Goal: Transaction & Acquisition: Purchase product/service

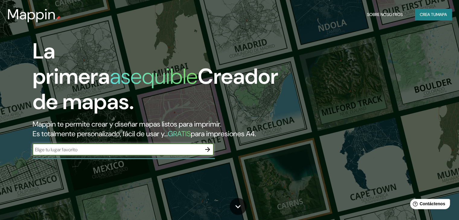
click at [70, 153] on input "text" at bounding box center [117, 149] width 169 height 7
type input "t"
type input "taytay"
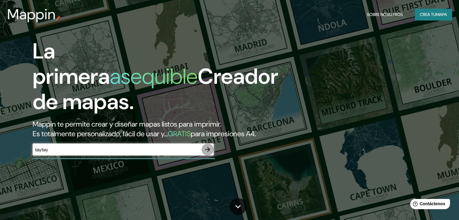
click at [211, 156] on button "button" at bounding box center [208, 150] width 12 height 12
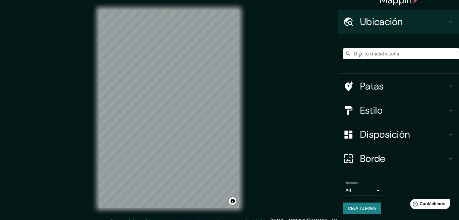
scroll to position [11, 0]
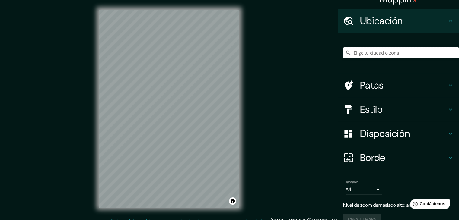
click at [380, 54] on input "Elige tu ciudad o zona" at bounding box center [401, 52] width 116 height 11
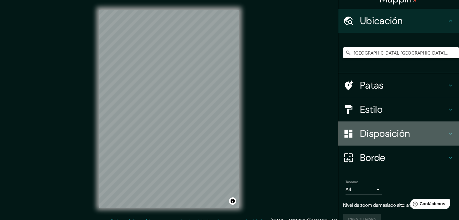
click at [378, 134] on font "Disposición" at bounding box center [385, 133] width 50 height 13
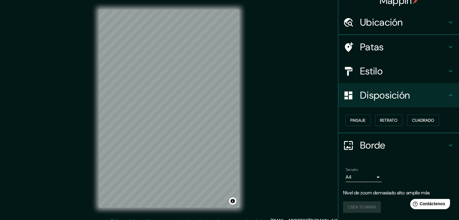
scroll to position [9, 0]
drag, startPoint x: 379, startPoint y: 92, endPoint x: 379, endPoint y: 86, distance: 5.4
click at [379, 91] on font "Disposición" at bounding box center [385, 95] width 50 height 13
click at [379, 78] on div "Estilo" at bounding box center [398, 71] width 121 height 24
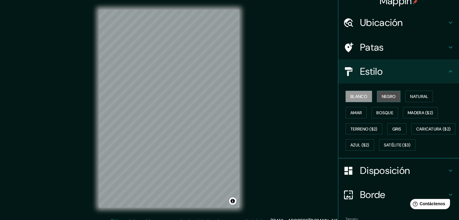
click at [385, 96] on font "Negro" at bounding box center [389, 96] width 14 height 5
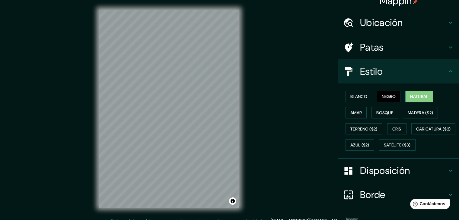
click at [410, 94] on font "Natural" at bounding box center [419, 96] width 18 height 5
click at [357, 114] on font "Amar" at bounding box center [355, 112] width 11 height 5
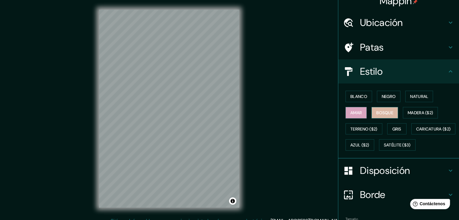
click at [380, 114] on font "Bosque" at bounding box center [384, 112] width 17 height 5
click at [411, 112] on font "Madera ($2)" at bounding box center [420, 112] width 25 height 5
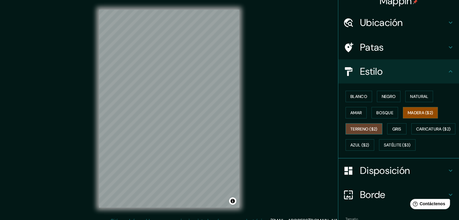
click at [350, 129] on font "Terreno ($2)" at bounding box center [363, 128] width 27 height 5
click at [396, 126] on font "Gris" at bounding box center [396, 128] width 9 height 5
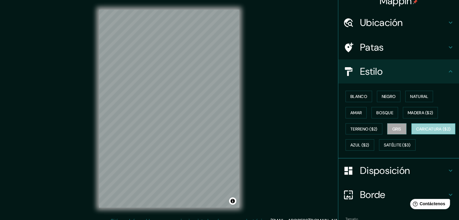
click at [416, 132] on font "Caricatura ($2)" at bounding box center [433, 128] width 35 height 5
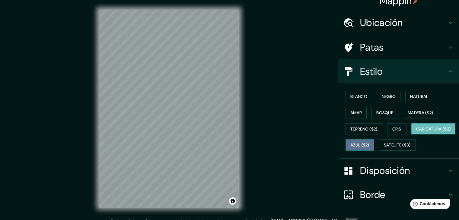
click at [370, 143] on font "Azul ($2)" at bounding box center [359, 145] width 19 height 5
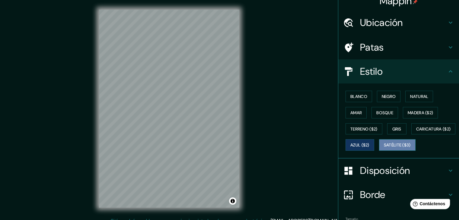
click at [384, 148] on font "Satélite ($3)" at bounding box center [397, 145] width 27 height 5
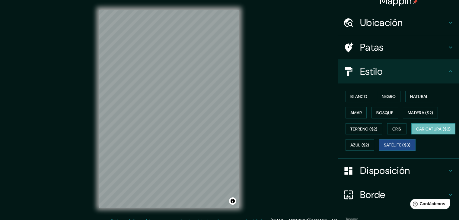
click at [416, 132] on font "Caricatura ($2)" at bounding box center [433, 128] width 35 height 5
click at [360, 131] on font "Terreno ($2)" at bounding box center [363, 129] width 27 height 8
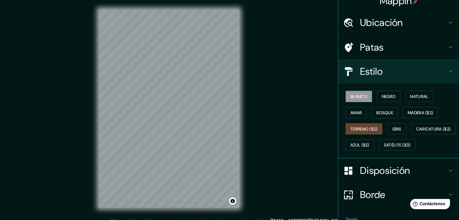
click at [362, 95] on font "Blanco" at bounding box center [358, 96] width 17 height 5
click at [381, 101] on button "Negro" at bounding box center [389, 96] width 24 height 11
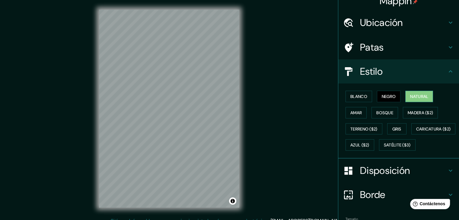
click at [421, 94] on font "Natural" at bounding box center [419, 96] width 18 height 5
click at [388, 112] on font "Bosque" at bounding box center [384, 112] width 17 height 5
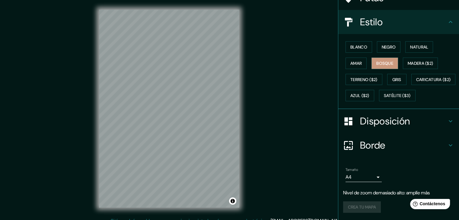
click at [371, 123] on font "Disposición" at bounding box center [385, 121] width 50 height 13
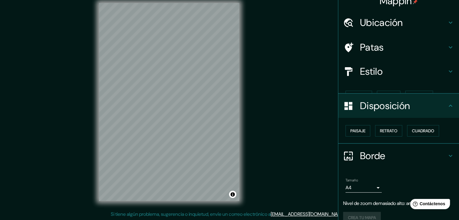
scroll to position [7, 0]
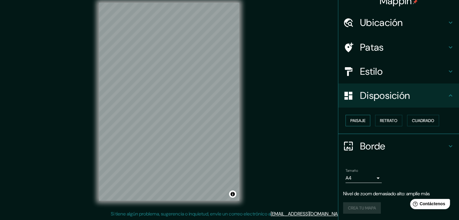
click at [360, 120] on font "Paisaje" at bounding box center [357, 120] width 15 height 5
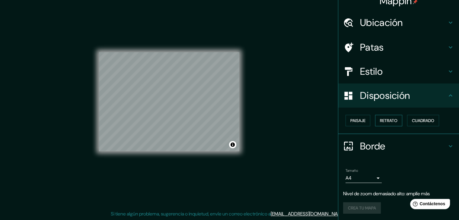
click at [383, 121] on font "Retrato" at bounding box center [389, 120] width 18 height 5
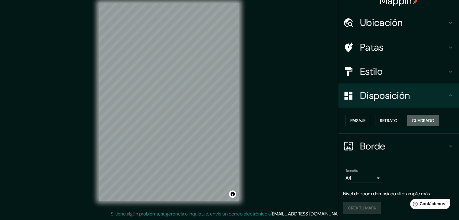
click at [412, 121] on font "Cuadrado" at bounding box center [423, 120] width 22 height 5
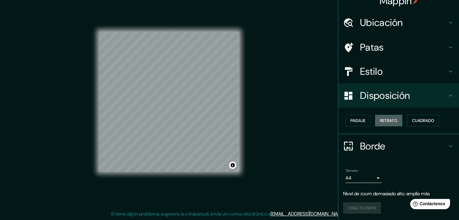
click at [390, 121] on font "Retrato" at bounding box center [389, 120] width 18 height 5
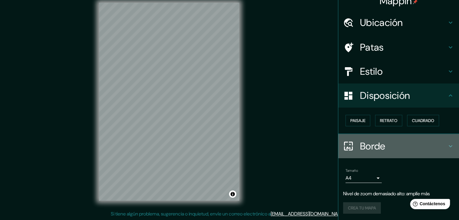
click at [383, 146] on h4 "Borde" at bounding box center [403, 146] width 87 height 12
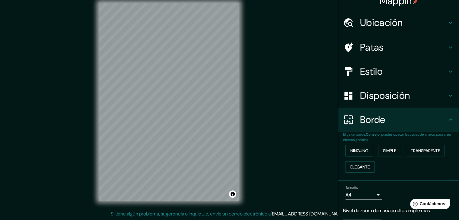
click at [354, 152] on font "Ninguno" at bounding box center [359, 150] width 18 height 5
click at [378, 152] on button "Simple" at bounding box center [389, 150] width 23 height 11
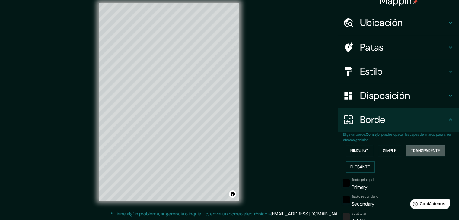
click at [423, 148] on font "Transparente" at bounding box center [425, 150] width 29 height 5
click at [363, 169] on font "Elegante" at bounding box center [359, 167] width 19 height 5
drag, startPoint x: 387, startPoint y: 146, endPoint x: 381, endPoint y: 153, distance: 9.0
click at [387, 147] on font "Simple" at bounding box center [389, 151] width 13 height 8
click at [351, 154] on font "Ninguno" at bounding box center [359, 151] width 18 height 8
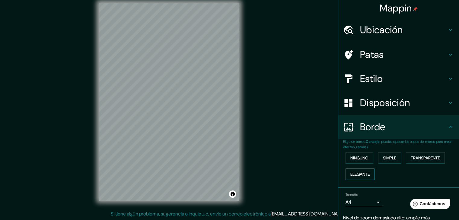
scroll to position [0, 0]
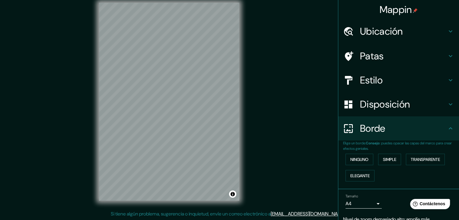
click at [367, 56] on font "Patas" at bounding box center [372, 56] width 24 height 13
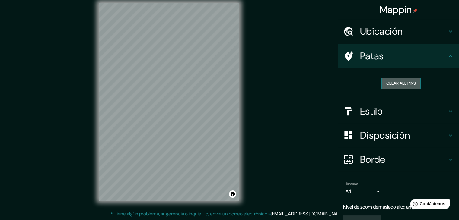
click at [402, 81] on button "Clear all pins" at bounding box center [401, 83] width 39 height 11
click at [436, 56] on h4 "Patas" at bounding box center [403, 56] width 87 height 12
click at [370, 114] on font "Estilo" at bounding box center [371, 111] width 23 height 13
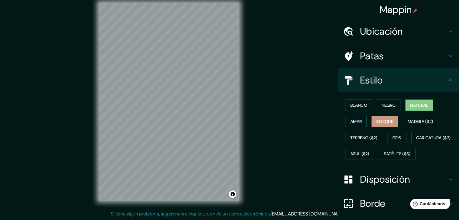
click at [406, 105] on button "Natural" at bounding box center [419, 105] width 28 height 11
click at [408, 121] on font "Madera ($2)" at bounding box center [420, 121] width 25 height 5
click at [408, 110] on button "Natural" at bounding box center [419, 105] width 28 height 11
click at [377, 106] on button "Negro" at bounding box center [389, 105] width 24 height 11
click at [405, 104] on button "Natural" at bounding box center [419, 105] width 28 height 11
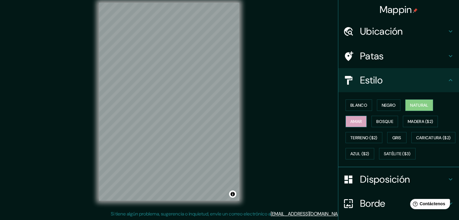
click at [350, 120] on font "Amar" at bounding box center [355, 121] width 11 height 5
click at [388, 104] on font "Negro" at bounding box center [389, 105] width 14 height 5
click at [357, 118] on font "Amar" at bounding box center [355, 122] width 11 height 8
click at [359, 103] on font "Blanco" at bounding box center [358, 105] width 17 height 5
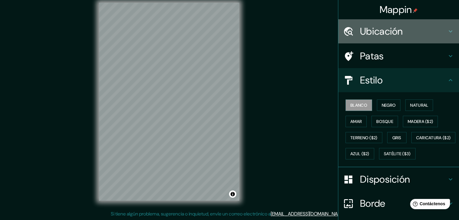
click at [407, 33] on h4 "Ubicación" at bounding box center [403, 31] width 87 height 12
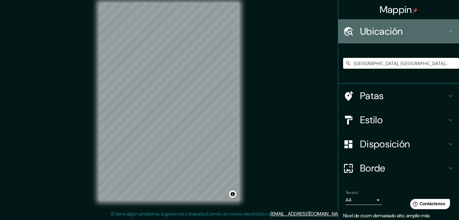
click at [407, 33] on h4 "Ubicación" at bounding box center [403, 31] width 87 height 12
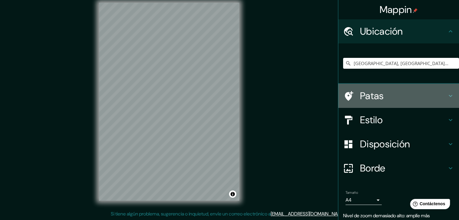
click at [391, 100] on h4 "Patas" at bounding box center [403, 96] width 87 height 12
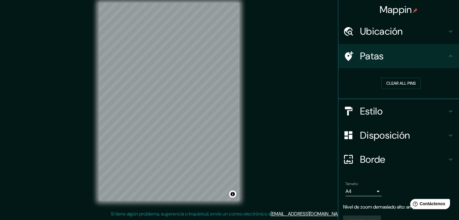
click at [405, 61] on h4 "Patas" at bounding box center [403, 56] width 87 height 12
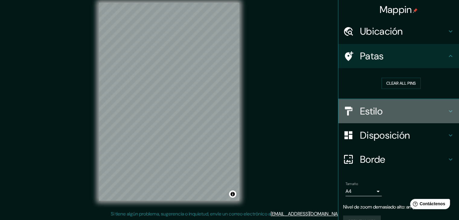
click at [405, 107] on h4 "Estilo" at bounding box center [403, 111] width 87 height 12
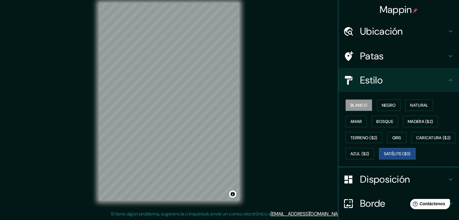
click at [384, 158] on font "Satélite ($3)" at bounding box center [397, 154] width 27 height 8
click at [416, 141] on font "Caricatura ($2)" at bounding box center [433, 137] width 35 height 5
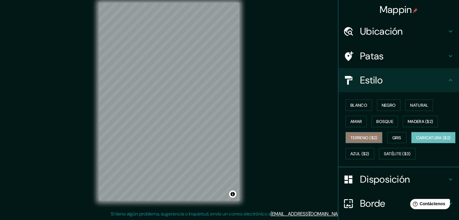
click at [363, 137] on font "Terreno ($2)" at bounding box center [363, 137] width 27 height 5
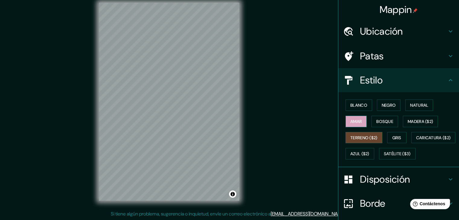
click at [352, 120] on font "Amar" at bounding box center [355, 121] width 11 height 5
click at [390, 117] on button "Bosque" at bounding box center [385, 121] width 27 height 11
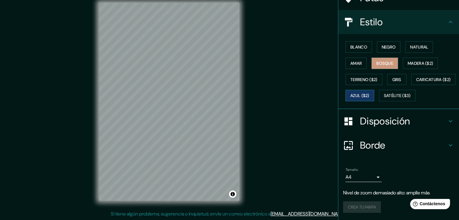
scroll to position [73, 0]
click at [356, 208] on div "Crea tu mapa" at bounding box center [398, 207] width 111 height 11
click at [354, 204] on div "Crea tu mapa" at bounding box center [398, 207] width 111 height 11
click at [357, 194] on font "Nivel de zoom demasiado alto: amplíe más" at bounding box center [386, 193] width 87 height 6
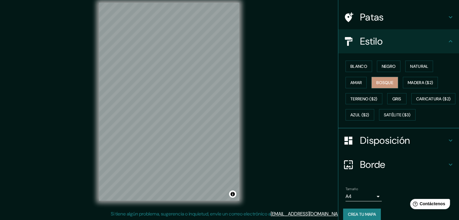
scroll to position [0, 0]
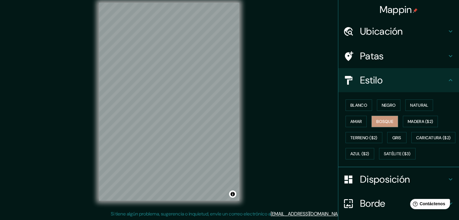
click at [396, 32] on font "Ubicación" at bounding box center [381, 31] width 43 height 13
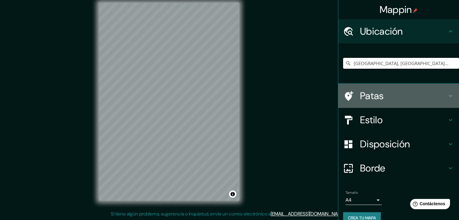
click at [390, 89] on div "Patas" at bounding box center [398, 96] width 121 height 24
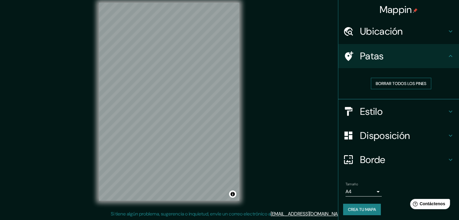
click at [388, 85] on font "Borrar todos los pines" at bounding box center [401, 83] width 51 height 5
click at [368, 114] on font "Estilo" at bounding box center [371, 111] width 23 height 13
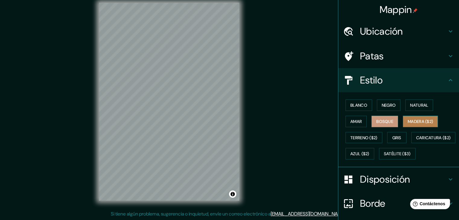
click at [413, 121] on font "Madera ($2)" at bounding box center [420, 121] width 25 height 5
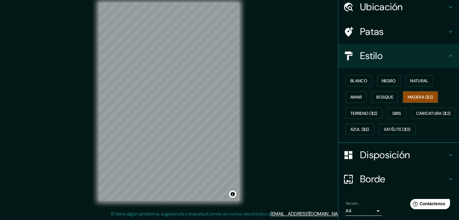
scroll to position [61, 0]
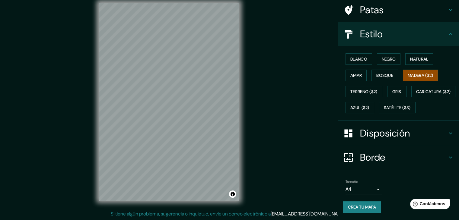
click at [265, 115] on div "Mappin Ubicación Taytay, Rizal, Filipinas Patas Estilo Blanco Negro Natural Ama…" at bounding box center [229, 106] width 459 height 227
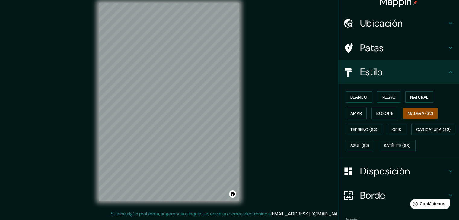
scroll to position [0, 0]
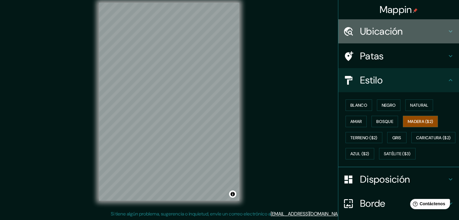
click at [383, 31] on font "Ubicación" at bounding box center [381, 31] width 43 height 13
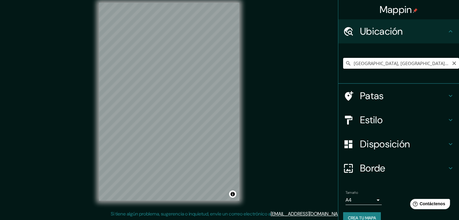
click at [400, 66] on input "[GEOGRAPHIC_DATA], [GEOGRAPHIC_DATA], [GEOGRAPHIC_DATA]" at bounding box center [401, 63] width 116 height 11
click at [407, 62] on input "[GEOGRAPHIC_DATA], [GEOGRAPHIC_DATA], [GEOGRAPHIC_DATA]" at bounding box center [401, 63] width 116 height 11
click at [338, 65] on div "[GEOGRAPHIC_DATA], [GEOGRAPHIC_DATA], [GEOGRAPHIC_DATA]" at bounding box center [398, 63] width 121 height 40
click at [345, 65] on icon at bounding box center [348, 63] width 6 height 6
click at [345, 63] on icon at bounding box center [348, 63] width 6 height 6
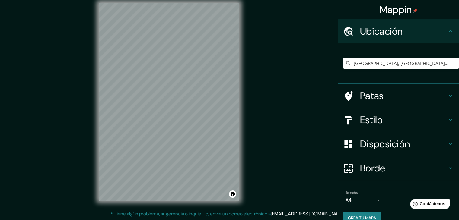
click at [93, 100] on div "© Mapbox © OpenStreetMap Improve this map" at bounding box center [169, 102] width 160 height 218
click at [400, 61] on input "[GEOGRAPHIC_DATA], [GEOGRAPHIC_DATA], [GEOGRAPHIC_DATA]" at bounding box center [401, 63] width 116 height 11
drag, startPoint x: 401, startPoint y: 62, endPoint x: 340, endPoint y: 73, distance: 62.0
click at [343, 73] on div "[GEOGRAPHIC_DATA], [GEOGRAPHIC_DATA], [GEOGRAPHIC_DATA]" at bounding box center [401, 63] width 116 height 30
paste input "Barangay Dolores,"
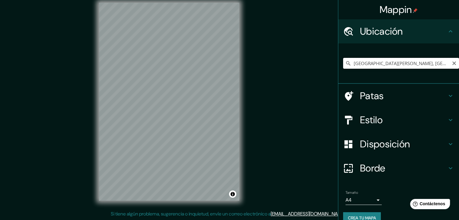
click at [349, 63] on input "Barangay Dolores Main Road Villa Maria, Pórac, La Pampanga, Filipinas" at bounding box center [401, 63] width 116 height 11
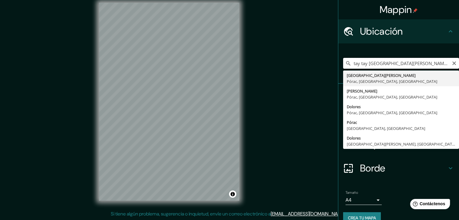
type input "Barangay Dolores Main Road Villa Maria, Pórac, La Pampanga, Filipinas"
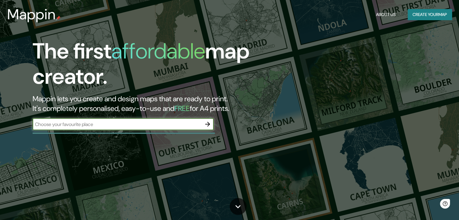
click at [107, 126] on div "The first affordable map creator. Mappin lets you create and design maps that a…" at bounding box center [148, 88] width 276 height 98
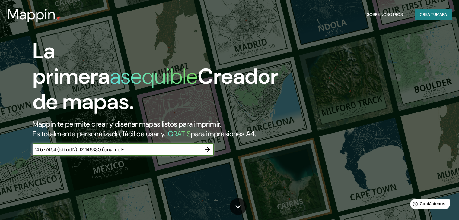
type input "14.577454 (latitud N) 121.146330 (longitud E"
click at [208, 153] on icon "button" at bounding box center [207, 149] width 7 height 7
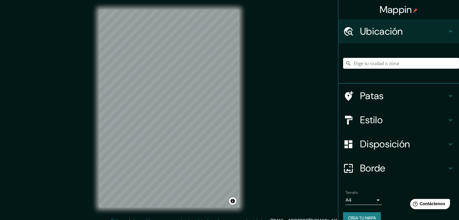
click at [417, 38] on div "Ubicación" at bounding box center [398, 31] width 121 height 24
click at [407, 62] on input "Elige tu ciudad o zona" at bounding box center [401, 63] width 116 height 11
paste input "14.577454 (latitud N) 121.146330 (longitud E"
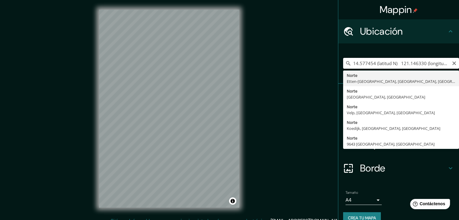
type input "[GEOGRAPHIC_DATA], [GEOGRAPHIC_DATA], [GEOGRAPHIC_DATA], [GEOGRAPHIC_DATA]"
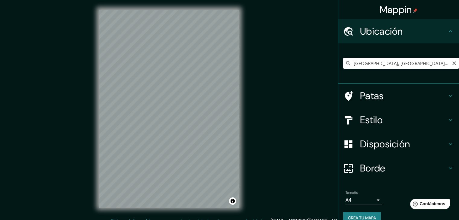
click at [438, 64] on input "[GEOGRAPHIC_DATA], [GEOGRAPHIC_DATA], [GEOGRAPHIC_DATA], [GEOGRAPHIC_DATA]" at bounding box center [401, 63] width 116 height 11
click at [438, 64] on input "Elige tu ciudad o zona" at bounding box center [401, 63] width 116 height 11
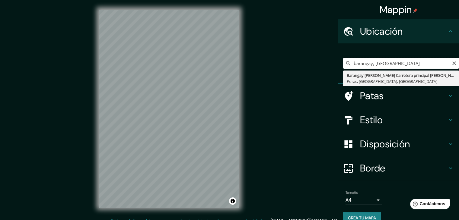
drag, startPoint x: 396, startPoint y: 65, endPoint x: 301, endPoint y: 90, distance: 98.2
click at [301, 90] on div "Mappin Ubicación barangay, [PERSON_NAME][GEOGRAPHIC_DATA][PERSON_NAME] Carreter…" at bounding box center [229, 113] width 459 height 227
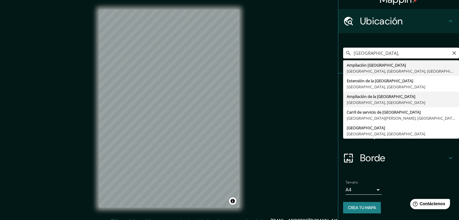
scroll to position [11, 0]
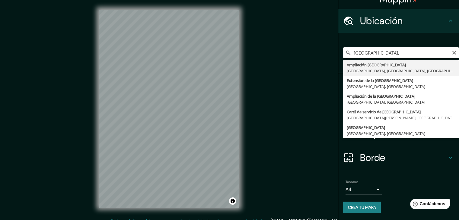
type input "[GEOGRAPHIC_DATA], [GEOGRAPHIC_DATA], [GEOGRAPHIC_DATA], [GEOGRAPHIC_DATA]"
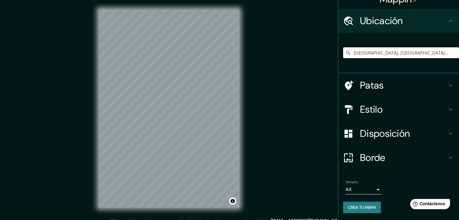
scroll to position [0, 0]
click at [375, 118] on div "Estilo" at bounding box center [398, 110] width 121 height 24
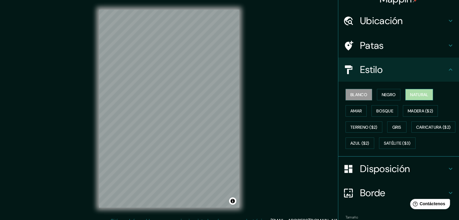
click at [415, 95] on font "Natural" at bounding box center [419, 94] width 18 height 5
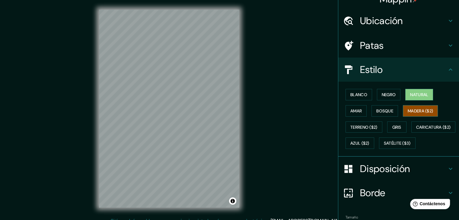
click at [408, 108] on font "Madera ($2)" at bounding box center [420, 110] width 25 height 5
click at [92, 122] on div "© Mapbox © OpenStreetMap Improve this map" at bounding box center [169, 109] width 160 height 218
click at [363, 23] on font "Ubicación" at bounding box center [381, 20] width 43 height 13
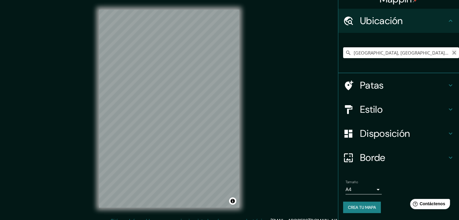
click at [452, 55] on icon "Claro" at bounding box center [454, 52] width 5 height 5
click at [431, 53] on input "Elige tu ciudad o zona" at bounding box center [401, 52] width 116 height 11
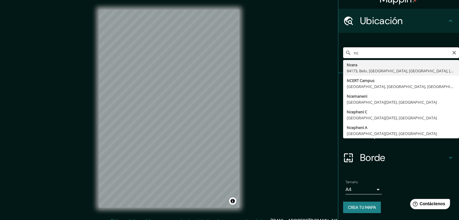
type input "n"
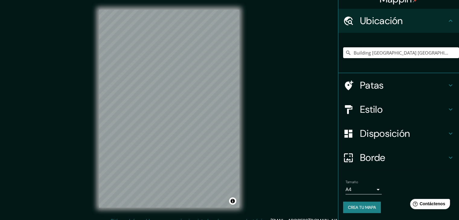
type input "Building [GEOGRAPHIC_DATA] [GEOGRAPHIC_DATA], [GEOGRAPHIC_DATA], [GEOGRAPHIC_DA…"
click at [366, 54] on input "Building [GEOGRAPHIC_DATA] [GEOGRAPHIC_DATA], [GEOGRAPHIC_DATA], [GEOGRAPHIC_DA…" at bounding box center [401, 52] width 116 height 11
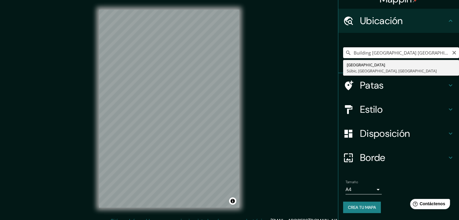
click at [453, 52] on icon "Claro" at bounding box center [455, 53] width 4 height 4
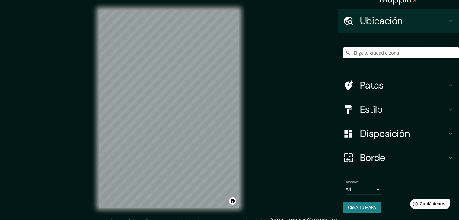
click at [354, 55] on input "Elige tu ciudad o zona" at bounding box center [401, 52] width 116 height 11
type input "Building [GEOGRAPHIC_DATA] [GEOGRAPHIC_DATA], [GEOGRAPHIC_DATA], [GEOGRAPHIC_DA…"
click at [452, 52] on icon "Claro" at bounding box center [454, 52] width 5 height 5
click at [411, 55] on input "Elige tu ciudad o zona" at bounding box center [401, 52] width 116 height 11
type input "[STREET_ADDRESS]"
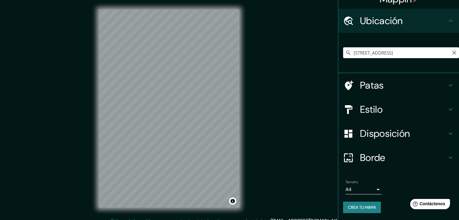
click at [452, 51] on icon "Claro" at bounding box center [454, 52] width 5 height 5
click at [423, 55] on input "Elige tu ciudad o zona" at bounding box center [401, 52] width 116 height 11
type input "Rotonde-13 Eme de Ligne, [GEOGRAPHIC_DATA], [GEOGRAPHIC_DATA], [GEOGRAPHIC_DATA]"
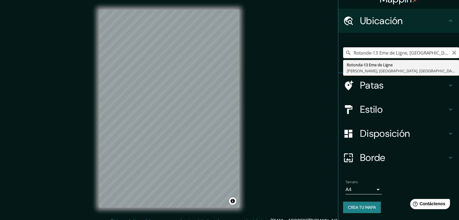
click at [452, 55] on icon "Claro" at bounding box center [454, 52] width 5 height 5
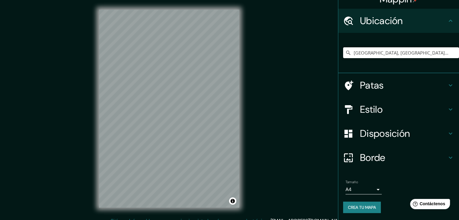
type input "[GEOGRAPHIC_DATA], [GEOGRAPHIC_DATA], [GEOGRAPHIC_DATA]"
click at [98, 115] on div "© Mapbox © OpenStreetMap Improve this map" at bounding box center [169, 109] width 160 height 218
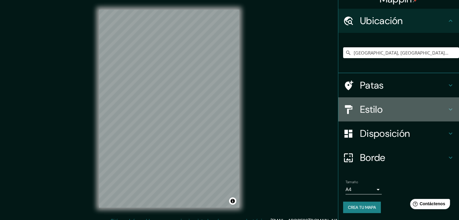
click at [370, 109] on font "Estilo" at bounding box center [371, 109] width 23 height 13
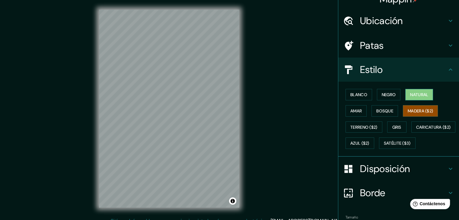
click at [410, 94] on font "Natural" at bounding box center [419, 94] width 18 height 5
click at [391, 95] on font "Negro" at bounding box center [389, 94] width 14 height 5
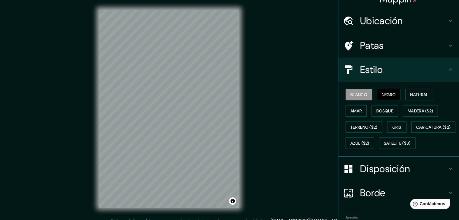
click at [357, 97] on font "Blanco" at bounding box center [358, 94] width 17 height 5
click at [352, 114] on font "Amar" at bounding box center [355, 111] width 11 height 8
click at [360, 132] on div "[PERSON_NAME] Negro Natural [PERSON_NAME] [PERSON_NAME] ($2) Terreno ($2) Gris …" at bounding box center [401, 119] width 116 height 65
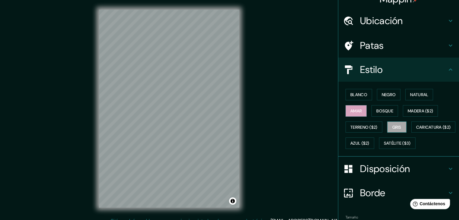
click at [394, 128] on font "Gris" at bounding box center [396, 127] width 9 height 5
click at [370, 142] on font "Azul ($2)" at bounding box center [359, 143] width 19 height 5
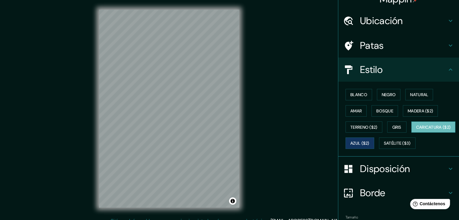
click at [416, 130] on font "Caricatura ($2)" at bounding box center [433, 127] width 35 height 5
click at [384, 146] on font "Satélite ($3)" at bounding box center [397, 143] width 27 height 5
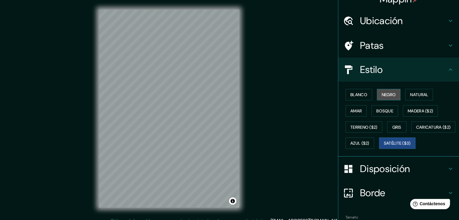
click at [388, 93] on font "Negro" at bounding box center [389, 94] width 14 height 5
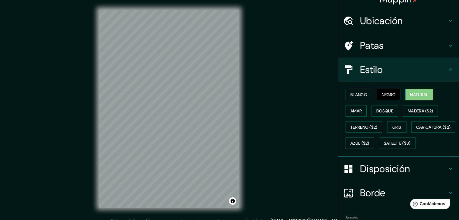
click at [410, 94] on font "Natural" at bounding box center [419, 94] width 18 height 5
click at [408, 109] on font "Madera ($2)" at bounding box center [420, 110] width 25 height 5
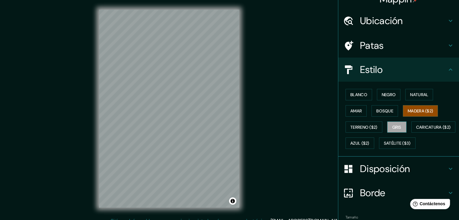
click at [387, 130] on button "Gris" at bounding box center [396, 127] width 19 height 11
click at [370, 129] on font "Terreno ($2)" at bounding box center [363, 127] width 27 height 5
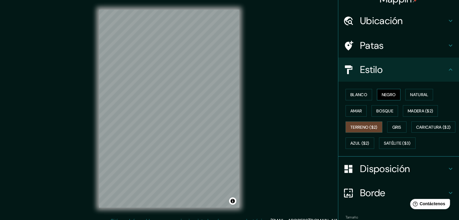
click at [391, 97] on font "Negro" at bounding box center [389, 94] width 14 height 5
click at [410, 95] on font "Natural" at bounding box center [419, 94] width 18 height 5
drag, startPoint x: 351, startPoint y: 95, endPoint x: 359, endPoint y: 104, distance: 11.1
click at [351, 95] on font "Blanco" at bounding box center [358, 94] width 17 height 5
click at [397, 111] on div "[PERSON_NAME] Negro Natural [PERSON_NAME] [PERSON_NAME] ($2) Terreno ($2) Gris …" at bounding box center [401, 119] width 116 height 65
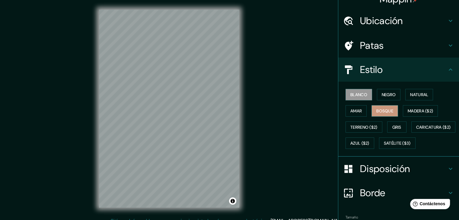
click at [389, 113] on font "Bosque" at bounding box center [384, 110] width 17 height 5
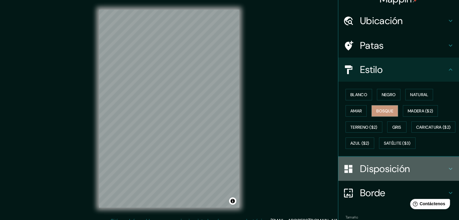
click at [386, 175] on font "Disposición" at bounding box center [385, 169] width 50 height 13
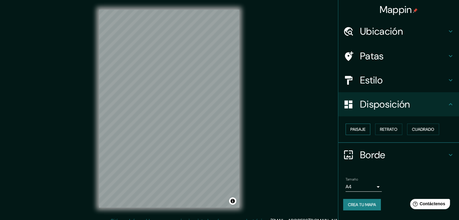
click at [362, 130] on font "Paisaje" at bounding box center [357, 129] width 15 height 5
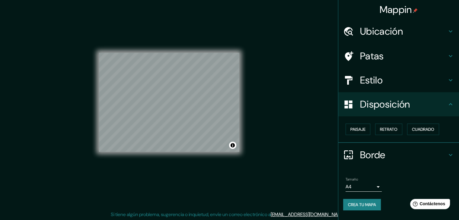
scroll to position [7, 0]
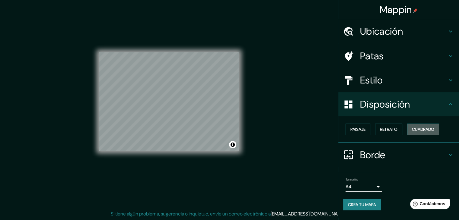
click at [424, 129] on font "Cuadrado" at bounding box center [423, 129] width 22 height 5
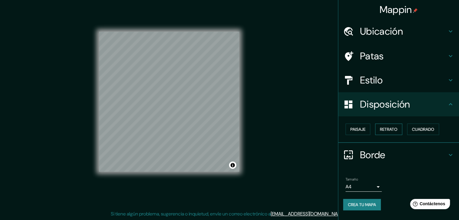
click at [398, 130] on font "Retrato" at bounding box center [389, 129] width 18 height 5
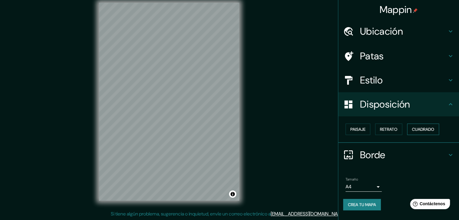
click at [417, 128] on font "Cuadrado" at bounding box center [423, 129] width 22 height 5
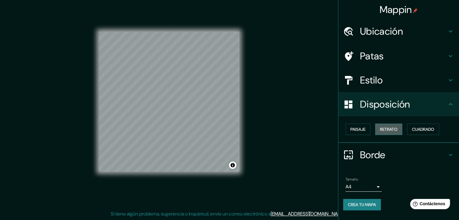
click at [395, 129] on font "Retrato" at bounding box center [389, 129] width 18 height 5
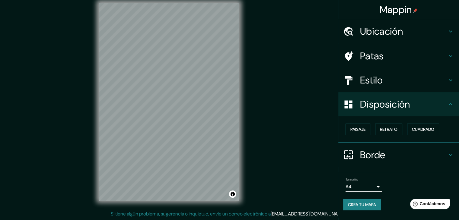
click at [370, 156] on font "Borde" at bounding box center [372, 155] width 25 height 13
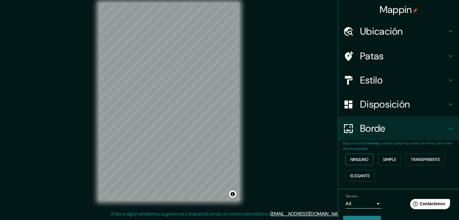
click at [360, 160] on font "Ninguno" at bounding box center [359, 159] width 18 height 5
click at [383, 162] on font "Simple" at bounding box center [389, 159] width 13 height 5
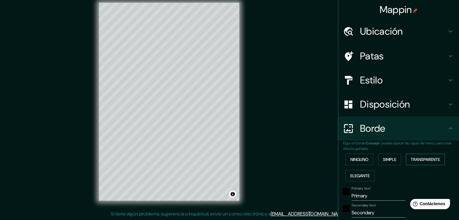
click at [406, 157] on button "Transparente" at bounding box center [425, 159] width 39 height 11
click at [364, 177] on font "Elegante" at bounding box center [359, 175] width 19 height 5
click at [364, 158] on font "Ninguno" at bounding box center [359, 159] width 18 height 5
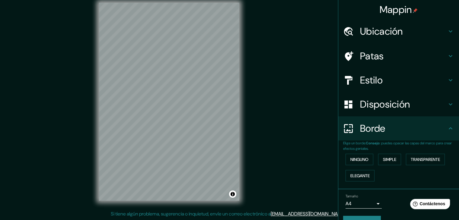
click at [375, 109] on font "Disposición" at bounding box center [385, 104] width 50 height 13
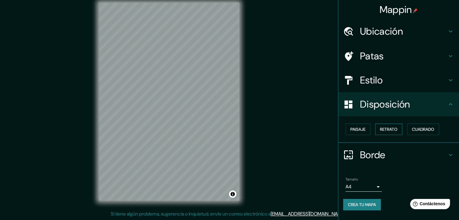
click at [387, 130] on font "Retrato" at bounding box center [389, 129] width 18 height 5
click at [421, 128] on font "Cuadrado" at bounding box center [423, 129] width 22 height 5
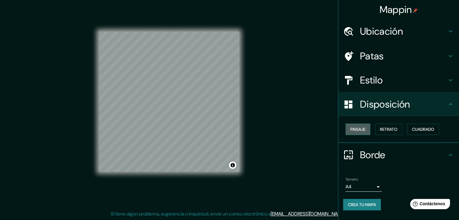
click at [365, 128] on font "Paisaje" at bounding box center [357, 129] width 15 height 5
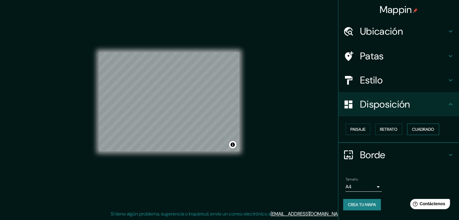
click at [423, 127] on font "Cuadrado" at bounding box center [423, 129] width 22 height 5
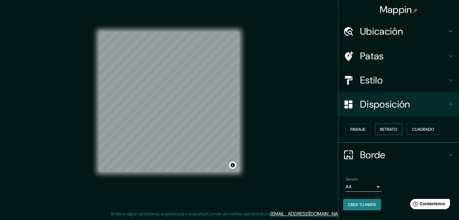
click at [397, 129] on font "Retrato" at bounding box center [389, 129] width 18 height 5
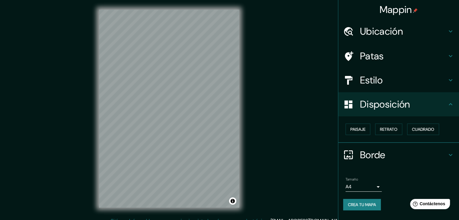
scroll to position [0, 0]
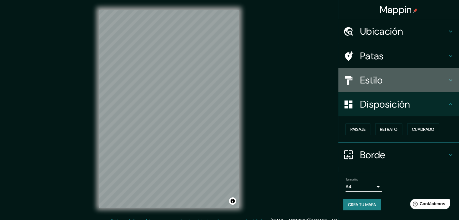
click at [398, 82] on h4 "Estilo" at bounding box center [403, 80] width 87 height 12
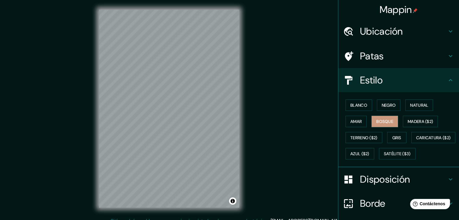
drag, startPoint x: 276, startPoint y: 103, endPoint x: 284, endPoint y: 104, distance: 7.9
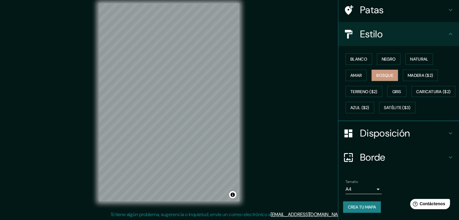
scroll to position [7, 0]
click at [363, 207] on font "Crea tu mapa" at bounding box center [362, 207] width 28 height 5
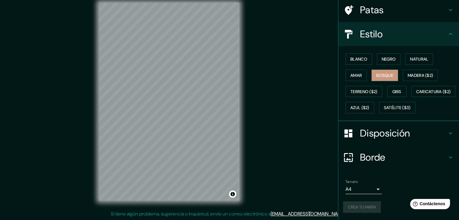
click at [354, 213] on div "Tamaño A4 single Crea tu mapa" at bounding box center [398, 198] width 111 height 40
click at [353, 206] on div "Crea tu mapa" at bounding box center [398, 207] width 111 height 11
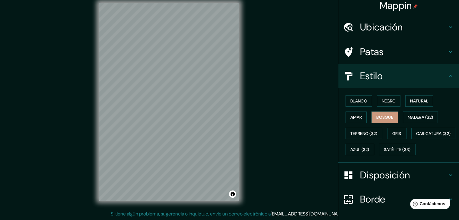
scroll to position [0, 0]
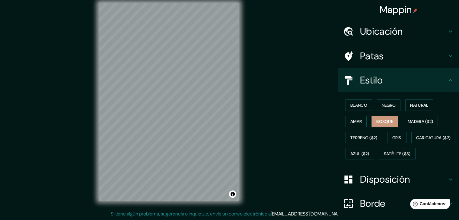
click at [369, 53] on font "Patas" at bounding box center [372, 56] width 24 height 13
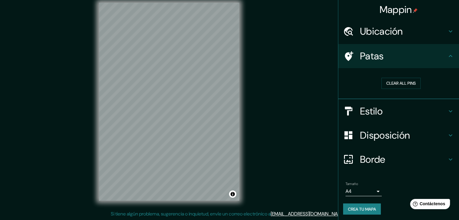
click at [351, 210] on font "Crea tu mapa" at bounding box center [362, 209] width 28 height 5
click at [390, 28] on font "Ubicación" at bounding box center [381, 31] width 43 height 13
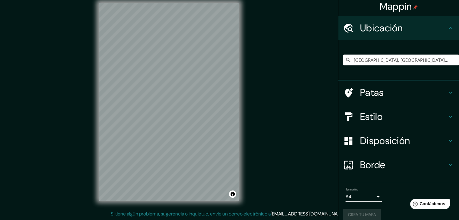
scroll to position [11, 0]
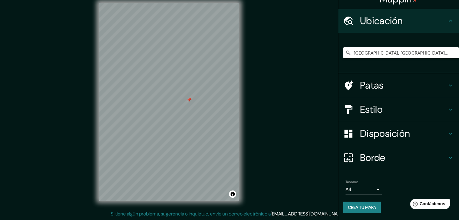
click at [357, 209] on font "Crea tu mapa" at bounding box center [362, 207] width 28 height 5
click at [362, 87] on font "Patas" at bounding box center [372, 85] width 24 height 13
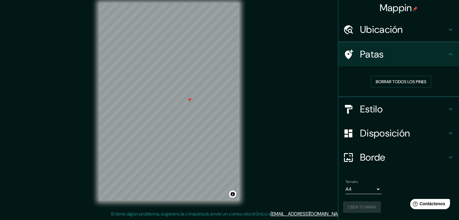
scroll to position [2, 0]
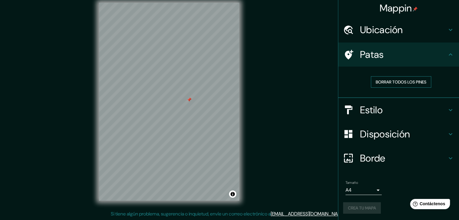
click at [386, 81] on font "Borrar todos los pines" at bounding box center [401, 81] width 51 height 5
click at [397, 130] on font "Disposición" at bounding box center [385, 134] width 50 height 13
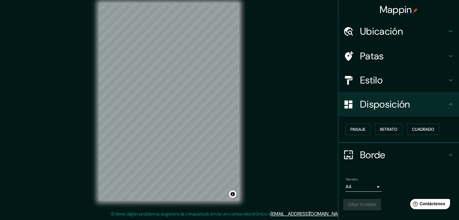
scroll to position [0, 0]
click at [418, 131] on font "Cuadrado" at bounding box center [423, 129] width 22 height 5
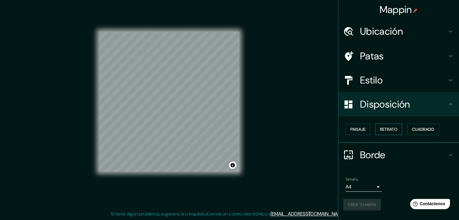
click at [386, 129] on font "Retrato" at bounding box center [389, 129] width 18 height 5
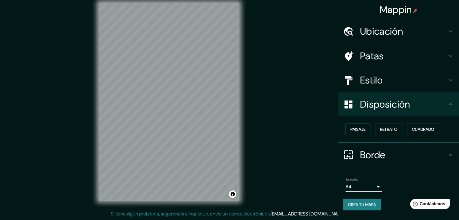
click at [362, 132] on font "Paisaje" at bounding box center [357, 130] width 15 height 8
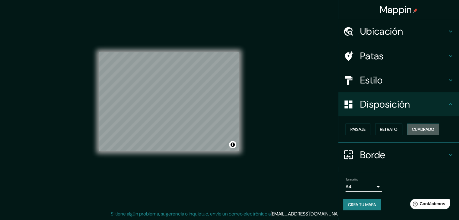
click at [417, 127] on font "Cuadrado" at bounding box center [423, 129] width 22 height 5
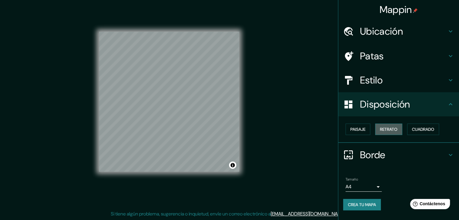
click at [391, 128] on font "Retrato" at bounding box center [389, 129] width 18 height 5
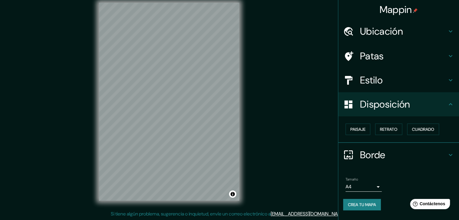
click at [382, 82] on font "Estilo" at bounding box center [371, 80] width 23 height 13
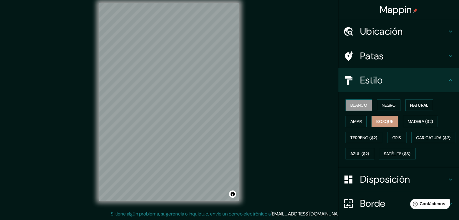
click at [350, 103] on font "Blanco" at bounding box center [358, 105] width 17 height 5
click at [388, 103] on font "Negro" at bounding box center [389, 105] width 14 height 5
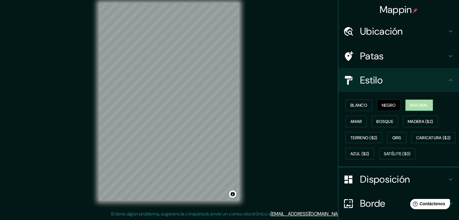
click at [410, 104] on font "Natural" at bounding box center [419, 105] width 18 height 5
click at [346, 125] on button "Amar" at bounding box center [356, 121] width 21 height 11
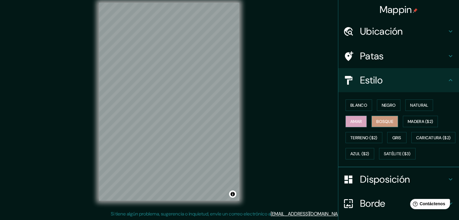
click at [377, 121] on font "Bosque" at bounding box center [384, 121] width 17 height 5
click at [408, 120] on font "Madera ($2)" at bounding box center [420, 121] width 25 height 5
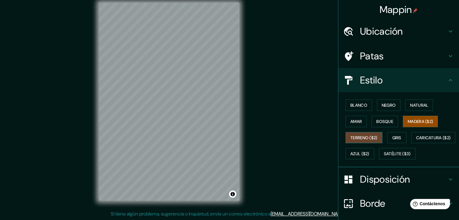
click at [365, 137] on font "Terreno ($2)" at bounding box center [363, 137] width 27 height 5
click at [392, 134] on font "Gris" at bounding box center [396, 138] width 9 height 8
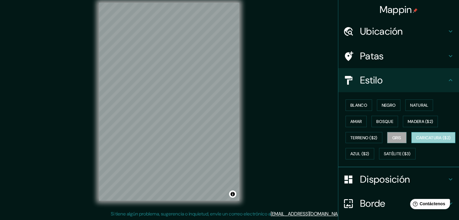
click at [416, 141] on font "Caricatura ($2)" at bounding box center [433, 137] width 35 height 5
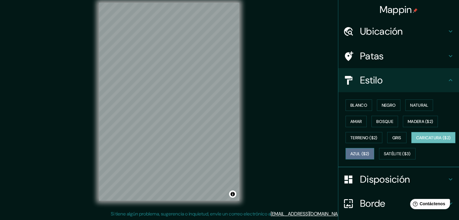
click at [374, 155] on button "Azul ($2)" at bounding box center [360, 153] width 29 height 11
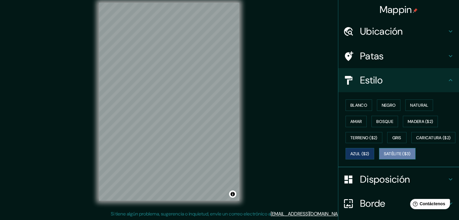
click at [384, 157] on font "Satélite ($3)" at bounding box center [397, 154] width 27 height 5
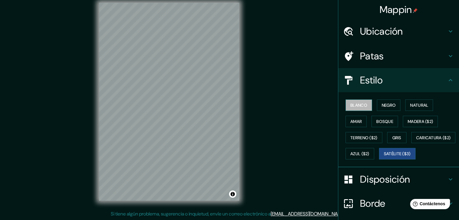
click at [354, 103] on font "Blanco" at bounding box center [358, 105] width 17 height 5
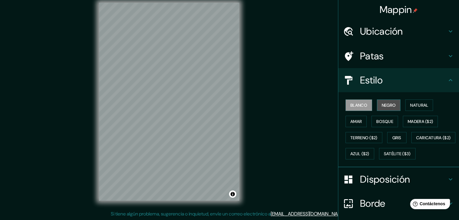
click at [382, 108] on font "Negro" at bounding box center [389, 105] width 14 height 8
click at [353, 106] on font "Blanco" at bounding box center [358, 105] width 17 height 5
click at [392, 134] on font "Gris" at bounding box center [396, 138] width 9 height 8
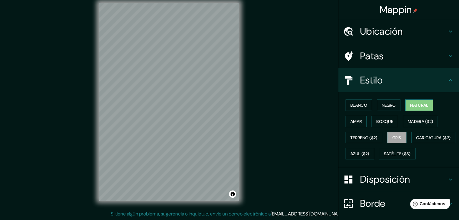
click at [406, 105] on button "Natural" at bounding box center [419, 105] width 28 height 11
click at [353, 119] on font "Amar" at bounding box center [355, 121] width 11 height 5
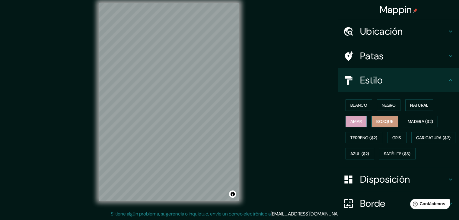
click at [385, 119] on font "Bosque" at bounding box center [384, 121] width 17 height 5
click at [385, 33] on font "Ubicación" at bounding box center [381, 31] width 43 height 13
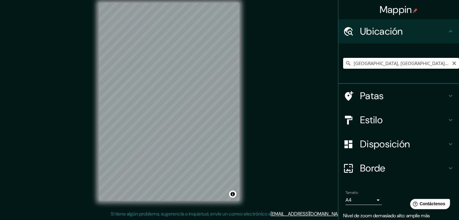
click at [375, 66] on input "[GEOGRAPHIC_DATA], [GEOGRAPHIC_DATA], [GEOGRAPHIC_DATA]" at bounding box center [401, 63] width 116 height 11
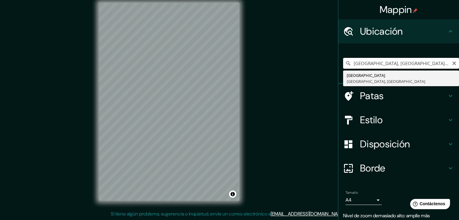
drag, startPoint x: 450, startPoint y: 62, endPoint x: 426, endPoint y: 63, distance: 23.6
click at [452, 62] on icon "Claro" at bounding box center [454, 63] width 5 height 5
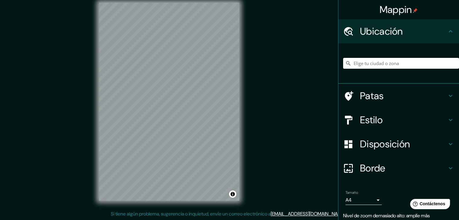
drag, startPoint x: 417, startPoint y: 65, endPoint x: 410, endPoint y: 66, distance: 6.8
click at [415, 66] on input "Elige tu ciudad o zona" at bounding box center [401, 63] width 116 height 11
click at [345, 66] on icon at bounding box center [348, 63] width 6 height 6
click at [345, 63] on icon at bounding box center [348, 63] width 6 height 6
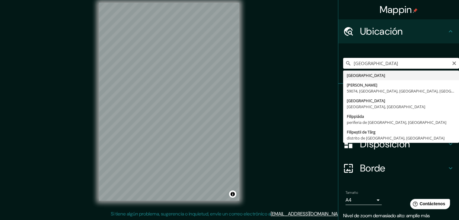
click at [371, 64] on input "[GEOGRAPHIC_DATA]" at bounding box center [401, 63] width 116 height 11
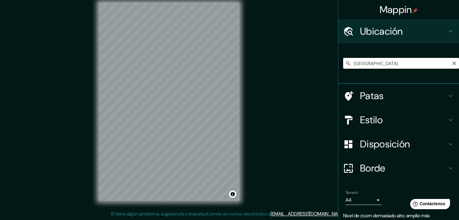
drag, startPoint x: 371, startPoint y: 62, endPoint x: 312, endPoint y: 70, distance: 60.1
click at [312, 70] on div "Mappin Ubicación [GEOGRAPHIC_DATA] Patas Estilo Disposición [PERSON_NAME] un [P…" at bounding box center [229, 106] width 459 height 227
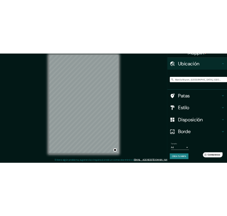
scroll to position [11, 0]
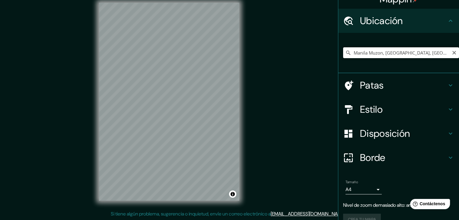
drag, startPoint x: 382, startPoint y: 53, endPoint x: 407, endPoint y: 52, distance: 25.4
click at [407, 52] on input "Manila Muzon, [GEOGRAPHIC_DATA], [GEOGRAPHIC_DATA], [GEOGRAPHIC_DATA]" at bounding box center [401, 52] width 116 height 11
drag, startPoint x: 408, startPoint y: 52, endPoint x: 326, endPoint y: 66, distance: 83.2
click at [326, 66] on div "Mappin Ubicación [GEOGRAPHIC_DATA] [GEOGRAPHIC_DATA], [GEOGRAPHIC_DATA], [GEOGR…" at bounding box center [229, 106] width 459 height 227
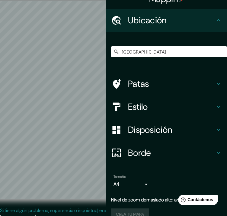
scroll to position [11, 0]
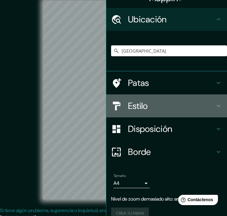
drag, startPoint x: 102, startPoint y: 114, endPoint x: 107, endPoint y: 114, distance: 4.5
click at [107, 114] on div "Estilo" at bounding box center [166, 105] width 121 height 23
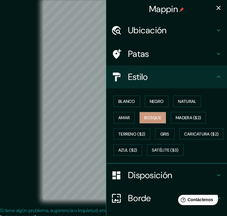
scroll to position [0, 0]
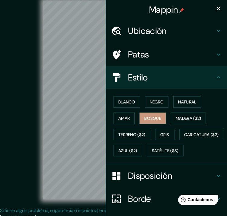
click at [216, 8] on icon "button" at bounding box center [218, 8] width 7 height 7
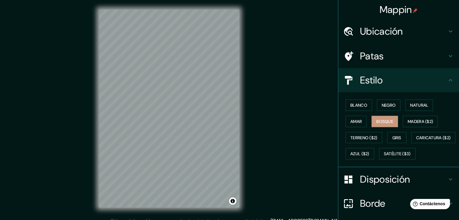
click at [382, 33] on font "Ubicación" at bounding box center [381, 31] width 43 height 13
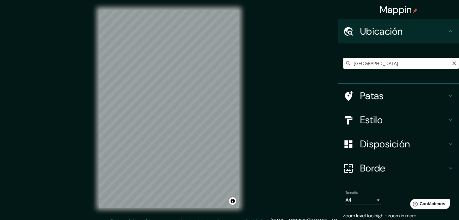
click at [377, 65] on input "[GEOGRAPHIC_DATA]" at bounding box center [401, 63] width 116 height 11
click at [392, 66] on input "[GEOGRAPHIC_DATA]" at bounding box center [401, 63] width 116 height 11
drag, startPoint x: 365, startPoint y: 64, endPoint x: 322, endPoint y: 79, distance: 44.9
click at [322, 79] on div "Mappin Ubicación [GEOGRAPHIC_DATA] Patas Estilo Disposición [PERSON_NAME] un [P…" at bounding box center [229, 113] width 459 height 227
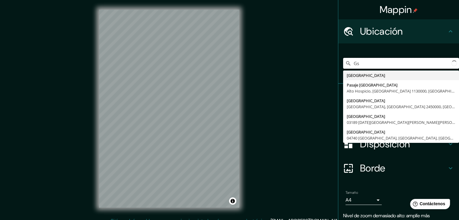
type input "s"
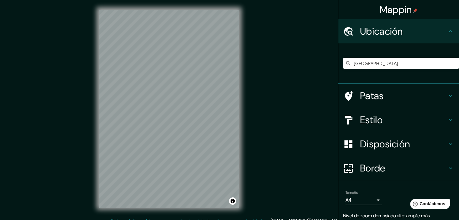
click at [346, 63] on icon at bounding box center [348, 63] width 4 height 4
click at [345, 62] on icon at bounding box center [348, 63] width 6 height 6
click at [295, 88] on div "© Mapbox © OpenStreetMap Improve this map" at bounding box center [169, 109] width 413 height 198
click at [385, 62] on input "[GEOGRAPHIC_DATA]" at bounding box center [401, 63] width 116 height 11
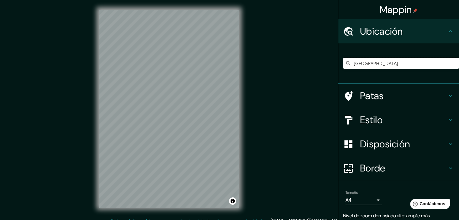
drag, startPoint x: 389, startPoint y: 64, endPoint x: 317, endPoint y: 69, distance: 72.6
click at [317, 69] on div "Mappin Ubicación GUATEMALA Patas Estilo Disposición [PERSON_NAME] un [PERSON_NA…" at bounding box center [229, 113] width 459 height 227
click at [411, 64] on input "[GEOGRAPHIC_DATA]" at bounding box center [401, 63] width 116 height 11
drag, startPoint x: 394, startPoint y: 66, endPoint x: 271, endPoint y: 85, distance: 124.3
click at [271, 85] on div "Mappin Ubicación [GEOGRAPHIC_DATA] Patas Estilo Disposición [PERSON_NAME] un [P…" at bounding box center [229, 113] width 459 height 227
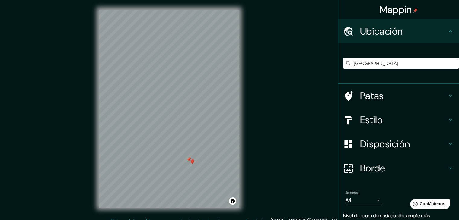
click at [360, 96] on font "Patas" at bounding box center [372, 96] width 24 height 13
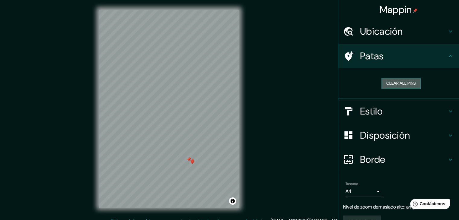
click at [385, 81] on button "Clear all pins" at bounding box center [401, 83] width 39 height 11
click at [449, 55] on icon at bounding box center [450, 56] width 7 height 7
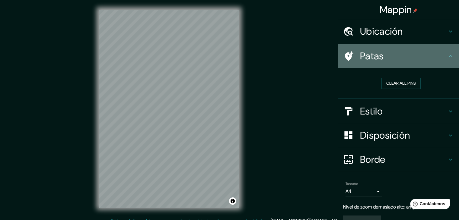
click at [447, 55] on icon at bounding box center [450, 56] width 7 height 7
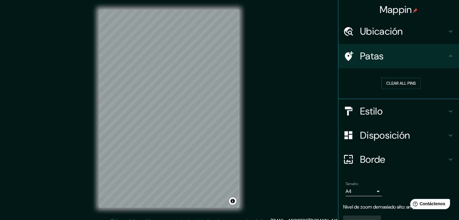
click at [447, 30] on icon at bounding box center [450, 31] width 7 height 7
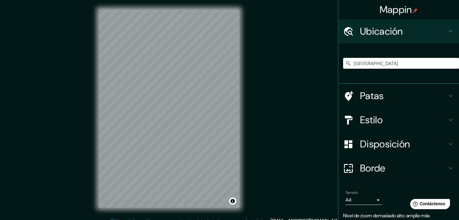
click at [447, 30] on icon at bounding box center [450, 31] width 7 height 7
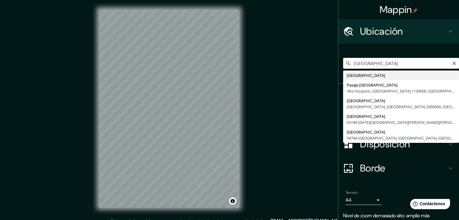
click at [372, 61] on input "[GEOGRAPHIC_DATA]" at bounding box center [401, 63] width 116 height 11
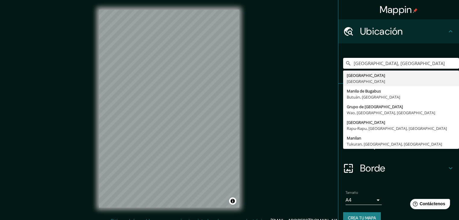
drag, startPoint x: 374, startPoint y: 63, endPoint x: 332, endPoint y: 75, distance: 43.8
click at [332, 75] on div "Mappin Ubicación [GEOGRAPHIC_DATA], [GEOGRAPHIC_DATA] [GEOGRAPHIC_DATA] [GEOGRA…" at bounding box center [229, 113] width 459 height 227
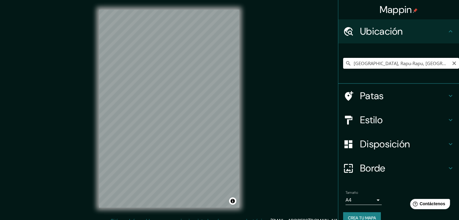
drag, startPoint x: 373, startPoint y: 64, endPoint x: 403, endPoint y: 64, distance: 30.5
click at [403, 64] on input "[GEOGRAPHIC_DATA], Rapu-Rapu, [GEOGRAPHIC_DATA], [GEOGRAPHIC_DATA]" at bounding box center [401, 63] width 116 height 11
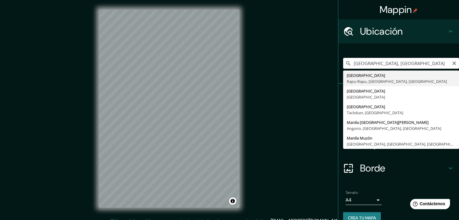
type input "[GEOGRAPHIC_DATA], Rapu-Rapu, [GEOGRAPHIC_DATA], [GEOGRAPHIC_DATA]"
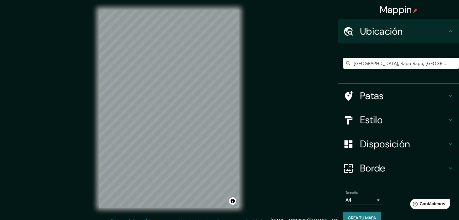
drag, startPoint x: 424, startPoint y: 67, endPoint x: 307, endPoint y: 86, distance: 118.4
click at [307, 86] on div "Mappin Ubicación [GEOGRAPHIC_DATA], [GEOGRAPHIC_DATA]-[GEOGRAPHIC_DATA], [GEOGR…" at bounding box center [229, 113] width 459 height 227
click at [392, 62] on input "Elige tu ciudad o zona" at bounding box center [401, 63] width 116 height 11
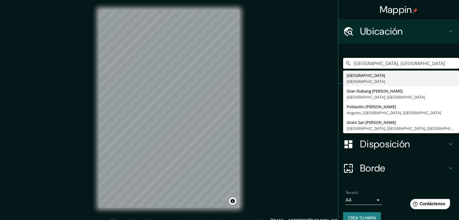
type input "[GEOGRAPHIC_DATA], [GEOGRAPHIC_DATA]"
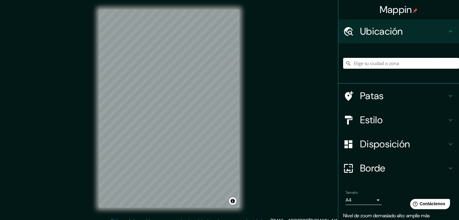
click at [353, 67] on input "Elige tu ciudad o zona" at bounding box center [401, 63] width 116 height 11
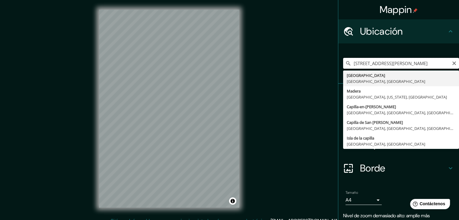
click at [447, 63] on input "[STREET_ADDRESS][PERSON_NAME]" at bounding box center [401, 63] width 116 height 11
click at [452, 63] on input "[STREET_ADDRESS][PERSON_NAME]" at bounding box center [401, 63] width 116 height 11
type input "[STREET_ADDRESS][PERSON_NAME]"
click at [453, 63] on icon "Claro" at bounding box center [455, 64] width 4 height 4
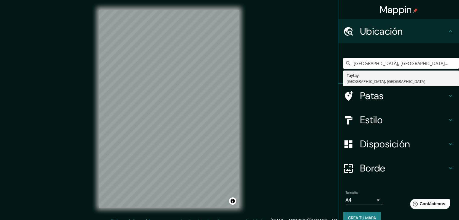
type input "[GEOGRAPHIC_DATA], [GEOGRAPHIC_DATA], [GEOGRAPHIC_DATA]"
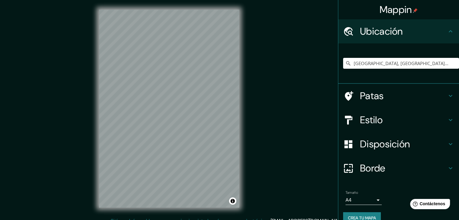
click at [376, 108] on div "Estilo" at bounding box center [398, 120] width 121 height 24
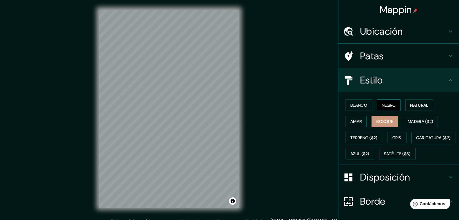
click at [378, 119] on div "[PERSON_NAME] Negro Natural [PERSON_NAME] [PERSON_NAME] ($2) Terreno ($2) Gris …" at bounding box center [401, 129] width 116 height 65
click at [377, 108] on button "Negro" at bounding box center [389, 105] width 24 height 11
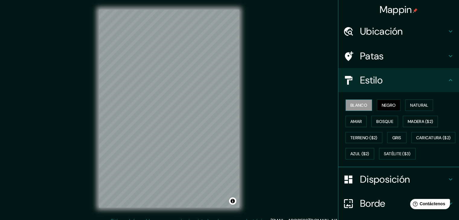
click at [360, 106] on font "Blanco" at bounding box center [358, 105] width 17 height 5
click at [421, 105] on font "Natural" at bounding box center [419, 105] width 18 height 5
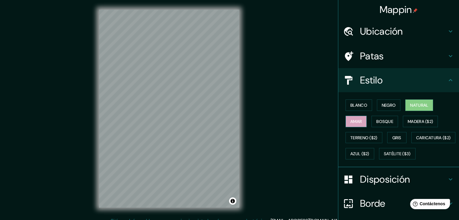
click at [359, 125] on button "Amar" at bounding box center [356, 121] width 21 height 11
click at [372, 123] on button "Bosque" at bounding box center [385, 121] width 27 height 11
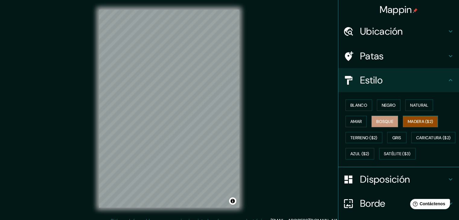
click at [403, 124] on button "Madera ($2)" at bounding box center [420, 121] width 35 height 11
click at [387, 138] on button "Gris" at bounding box center [396, 137] width 19 height 11
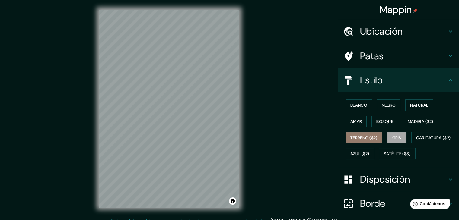
click at [346, 140] on button "Terreno ($2)" at bounding box center [364, 137] width 37 height 11
click at [392, 139] on font "Gris" at bounding box center [396, 137] width 9 height 5
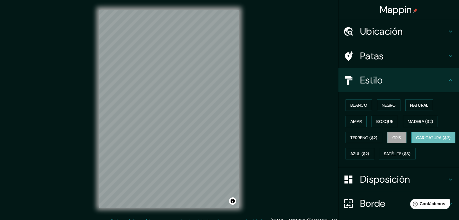
click at [416, 141] on font "Caricatura ($2)" at bounding box center [433, 137] width 35 height 5
click at [370, 152] on font "Azul ($2)" at bounding box center [359, 154] width 19 height 5
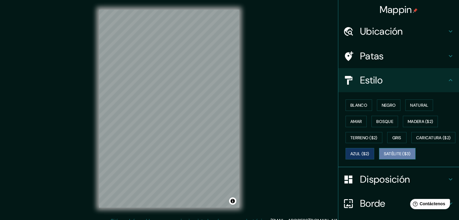
click at [384, 157] on font "Satélite ($3)" at bounding box center [397, 154] width 27 height 5
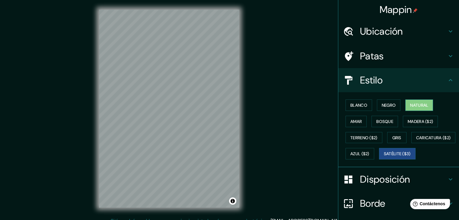
click at [422, 107] on font "Natural" at bounding box center [419, 105] width 18 height 5
click at [389, 109] on font "Negro" at bounding box center [389, 105] width 14 height 8
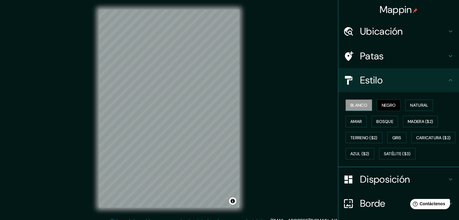
click at [359, 107] on font "Blanco" at bounding box center [358, 105] width 17 height 5
click at [381, 124] on font "Bosque" at bounding box center [384, 122] width 17 height 8
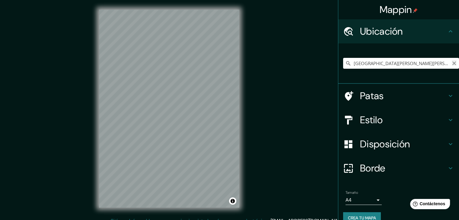
click at [452, 65] on icon "Claro" at bounding box center [454, 63] width 5 height 5
click at [434, 64] on input "Elige tu ciudad o zona" at bounding box center [401, 63] width 116 height 11
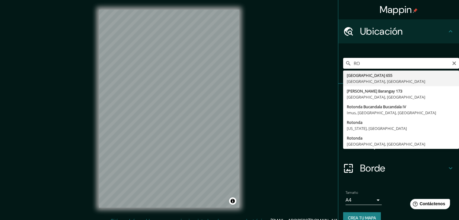
type input "R"
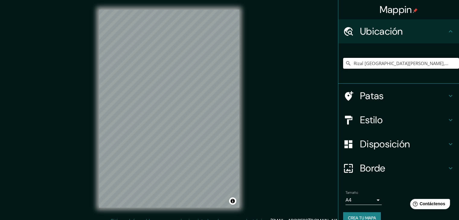
type input "Rizal San Juan, Taytay, Rizal, Filipinas"
